Goal: Navigation & Orientation: Locate item on page

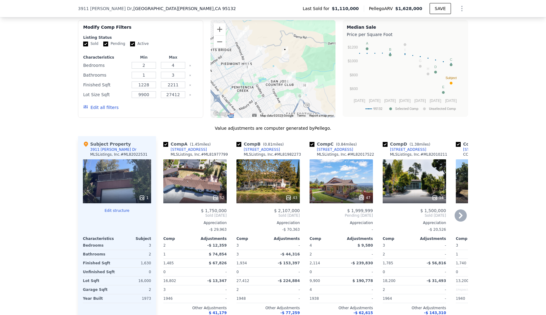
scroll to position [524, 0]
click at [219, 31] on button "Zoom in" at bounding box center [220, 29] width 12 height 12
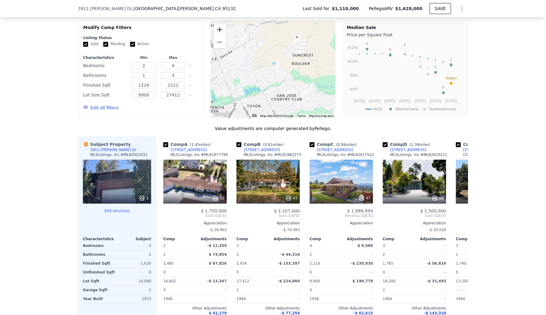
click at [220, 30] on button "Zoom in" at bounding box center [220, 29] width 12 height 12
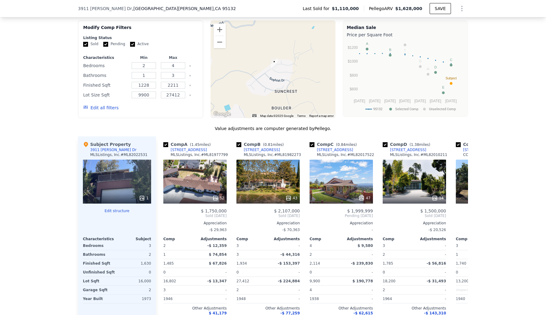
drag, startPoint x: 312, startPoint y: 49, endPoint x: 265, endPoint y: 96, distance: 66.2
click at [265, 98] on div at bounding box center [273, 69] width 125 height 98
click at [222, 43] on button "Zoom out" at bounding box center [220, 42] width 12 height 12
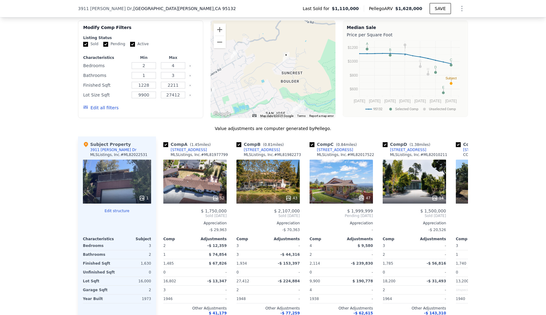
drag, startPoint x: 247, startPoint y: 80, endPoint x: 258, endPoint y: 73, distance: 13.8
click at [259, 73] on div at bounding box center [273, 69] width 125 height 98
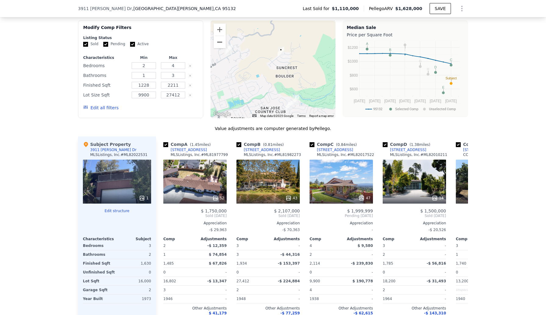
click at [222, 43] on button "Zoom out" at bounding box center [220, 42] width 12 height 12
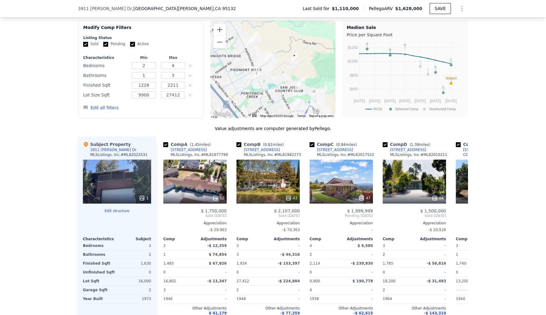
drag, startPoint x: 252, startPoint y: 59, endPoint x: 270, endPoint y: 59, distance: 18.6
click at [270, 59] on img "3515 Sierra Rd" at bounding box center [268, 57] width 7 height 10
click at [222, 44] on button "Zoom out" at bounding box center [220, 42] width 12 height 12
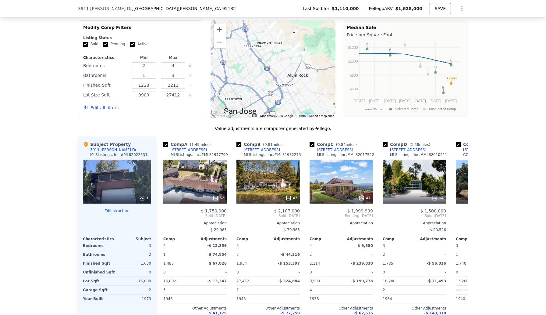
drag, startPoint x: 279, startPoint y: 75, endPoint x: 284, endPoint y: 45, distance: 30.0
click at [284, 46] on div at bounding box center [273, 69] width 125 height 98
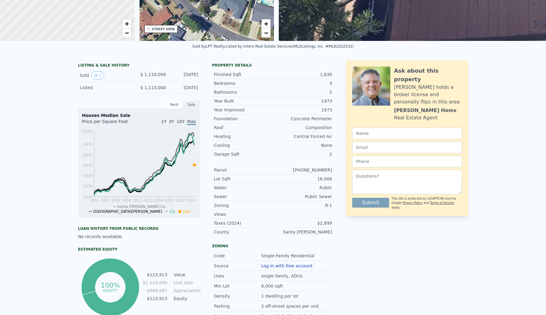
scroll to position [2, 0]
